Goal: Task Accomplishment & Management: Use online tool/utility

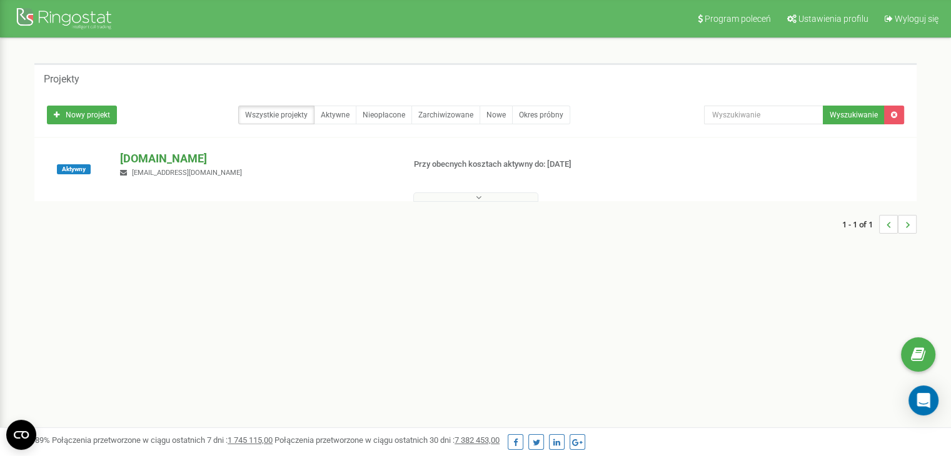
click at [163, 161] on p "[DOMAIN_NAME]" at bounding box center [256, 159] width 273 height 16
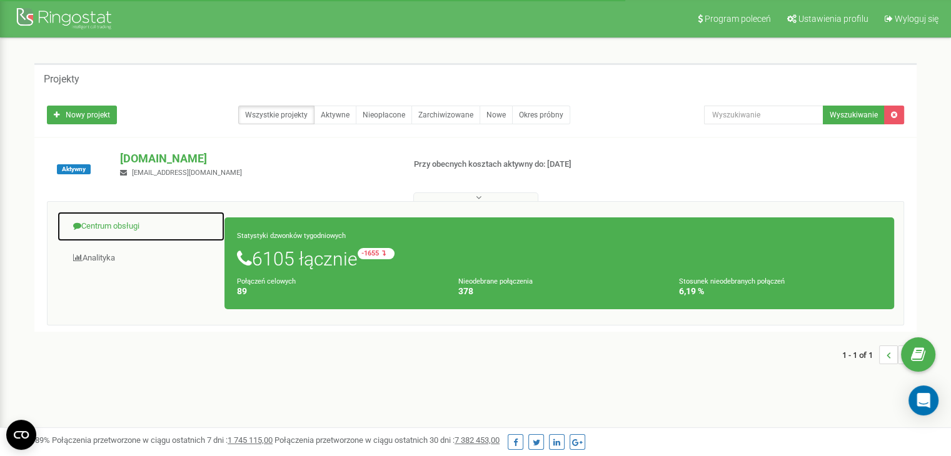
click at [134, 226] on link "Centrum obsługi" at bounding box center [141, 226] width 168 height 31
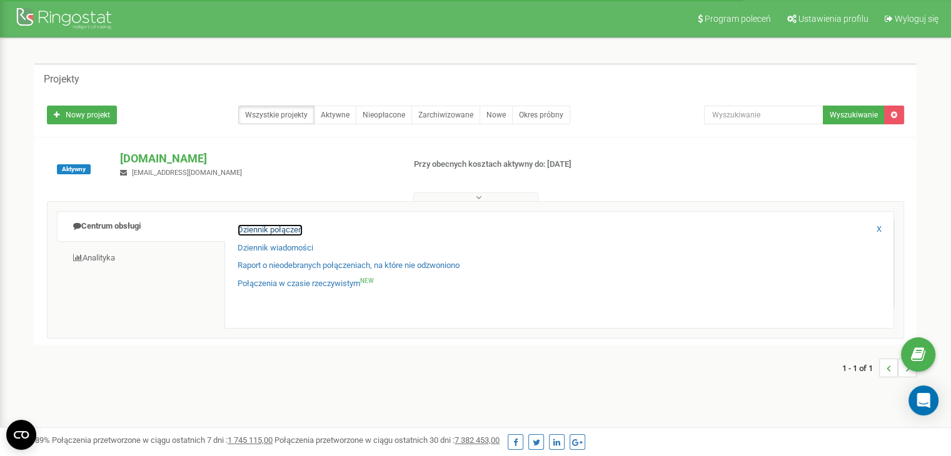
drag, startPoint x: 282, startPoint y: 226, endPoint x: 419, endPoint y: 209, distance: 137.9
click at [283, 226] on link "Dziennik połączeń" at bounding box center [269, 230] width 65 height 12
drag, startPoint x: 274, startPoint y: 226, endPoint x: 318, endPoint y: 222, distance: 43.9
click at [275, 226] on link "Dziennik połączeń" at bounding box center [269, 230] width 65 height 12
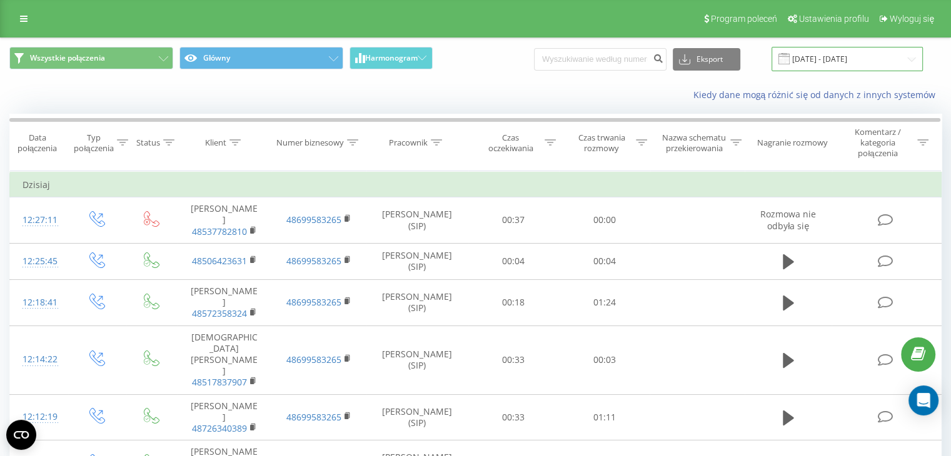
click at [875, 59] on input "[DATE] - [DATE]" at bounding box center [846, 59] width 151 height 24
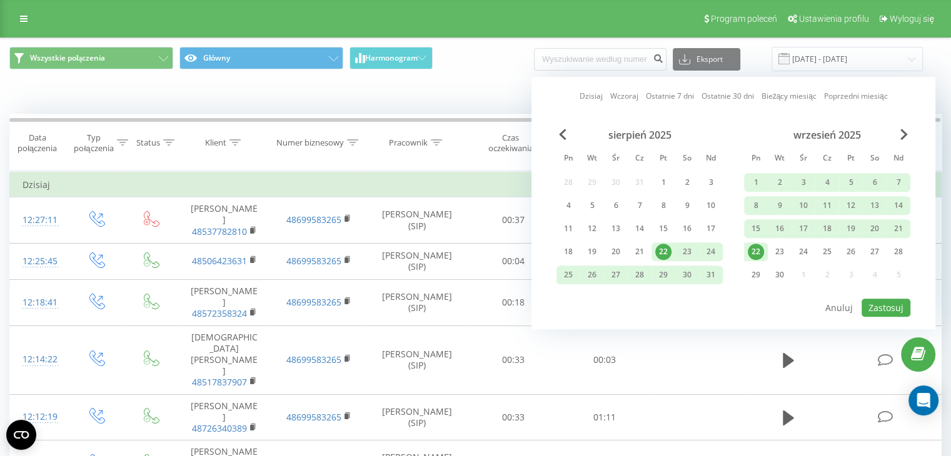
click at [754, 248] on div "22" at bounding box center [755, 252] width 16 height 16
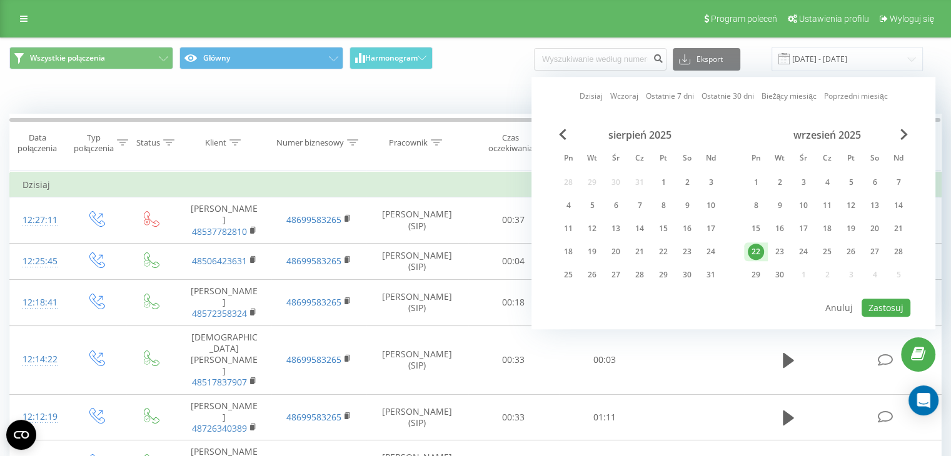
click at [754, 248] on div "22" at bounding box center [755, 252] width 16 height 16
drag, startPoint x: 897, startPoint y: 307, endPoint x: 882, endPoint y: 243, distance: 66.1
click at [897, 307] on button "Zastosuj" at bounding box center [885, 308] width 49 height 18
type input "[DATE] - [DATE]"
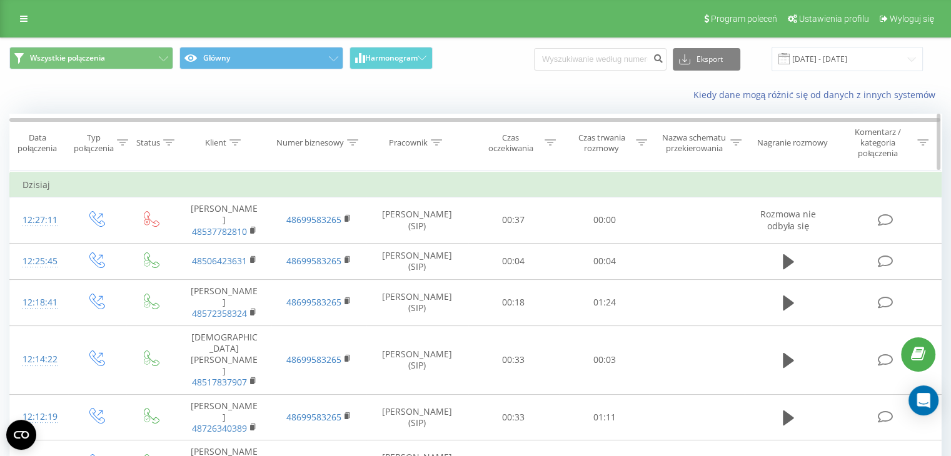
click at [636, 142] on icon at bounding box center [641, 142] width 11 height 6
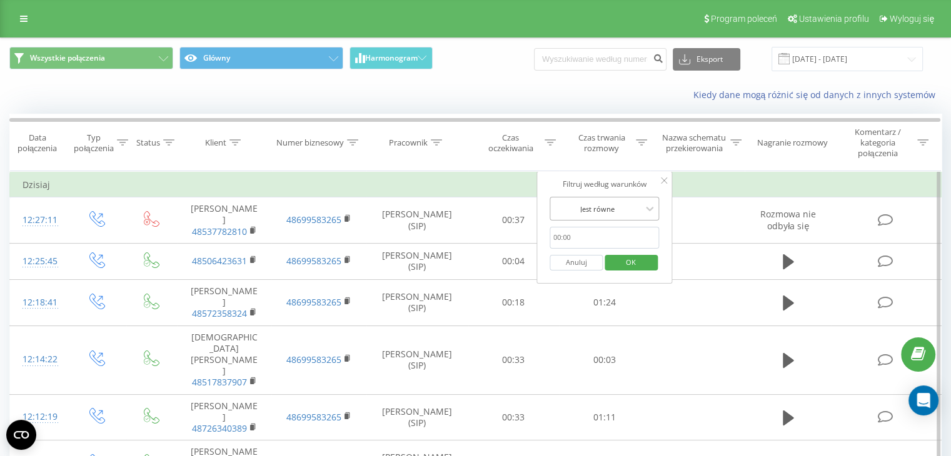
click at [617, 211] on div at bounding box center [597, 209] width 89 height 12
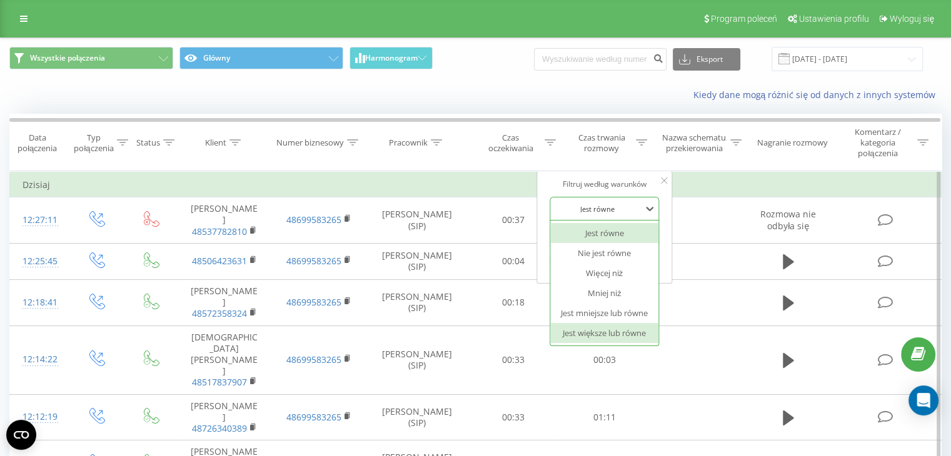
click at [625, 330] on div "Jest większe lub równe" at bounding box center [604, 333] width 109 height 20
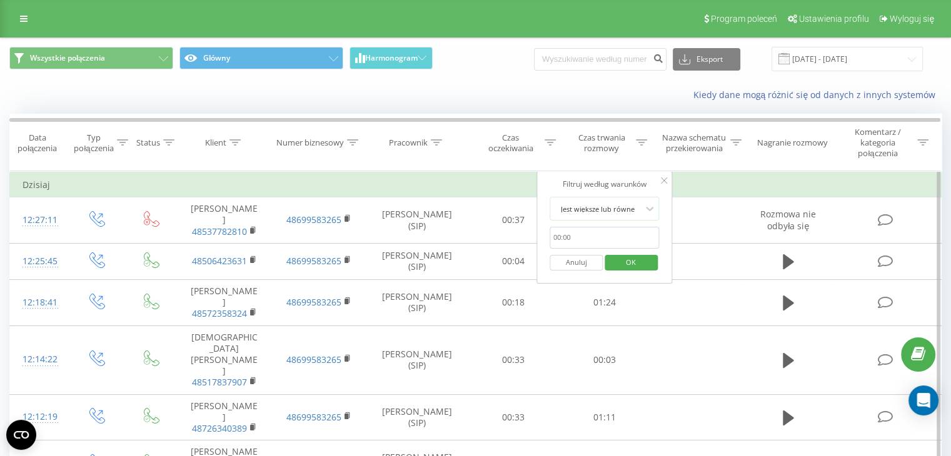
drag, startPoint x: 589, startPoint y: 231, endPoint x: 601, endPoint y: 246, distance: 18.7
click at [589, 231] on input "text" at bounding box center [604, 238] width 110 height 22
type input "00:20"
click at [636, 257] on span "OK" at bounding box center [630, 261] width 35 height 19
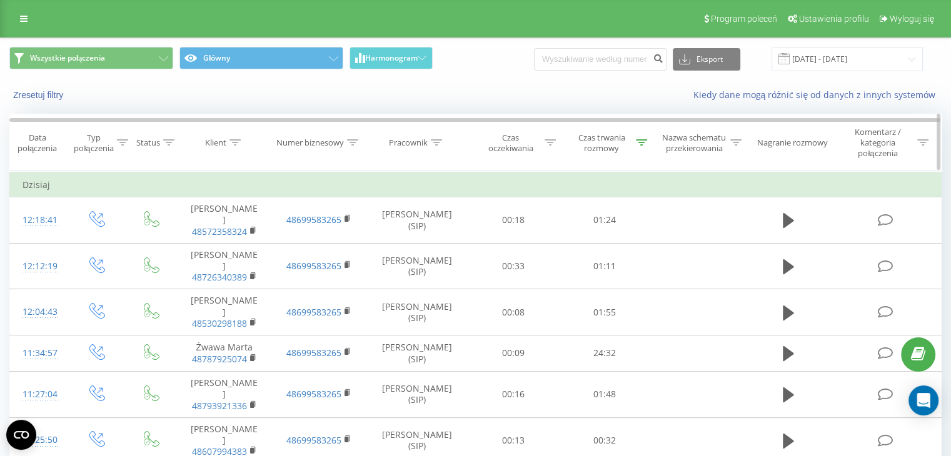
click at [633, 143] on div "Czas trwania rozmowy" at bounding box center [608, 142] width 77 height 21
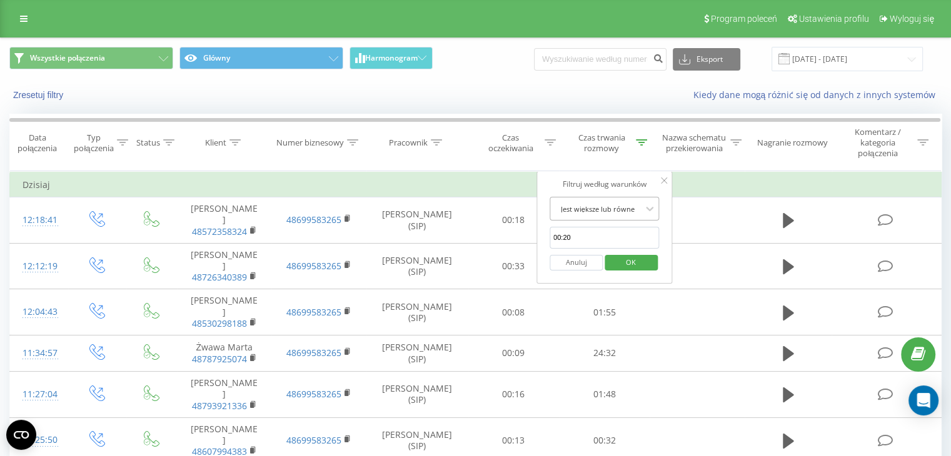
click at [622, 203] on div at bounding box center [597, 209] width 89 height 12
